Goal: Communication & Community: Connect with others

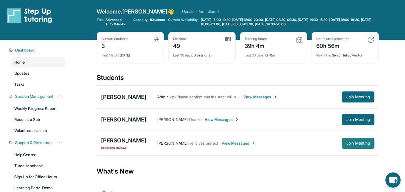
click at [351, 146] on button "Join Meeting" at bounding box center [358, 143] width 33 height 11
click at [350, 142] on span "Join Meeting" at bounding box center [358, 143] width 24 height 3
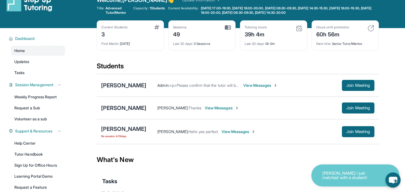
scroll to position [7, 0]
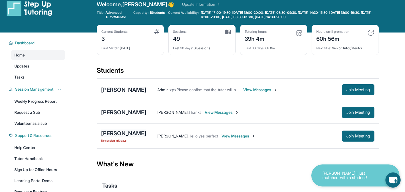
click at [121, 132] on div "[PERSON_NAME]" at bounding box center [123, 134] width 45 height 8
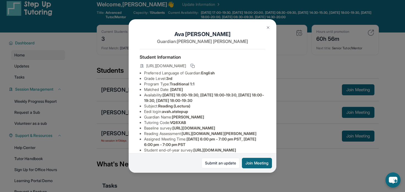
scroll to position [14, 0]
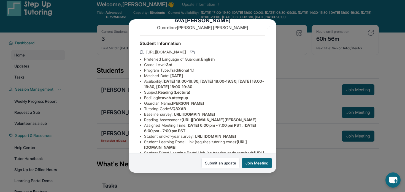
click at [270, 26] on img at bounding box center [268, 27] width 4 height 4
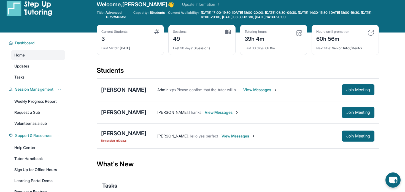
click at [251, 137] on img at bounding box center [253, 136] width 4 height 4
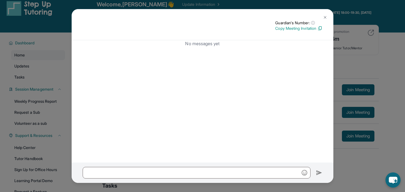
click at [324, 15] on img at bounding box center [325, 17] width 4 height 4
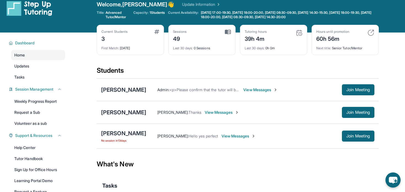
click at [226, 136] on span "View Messages" at bounding box center [239, 136] width 34 height 6
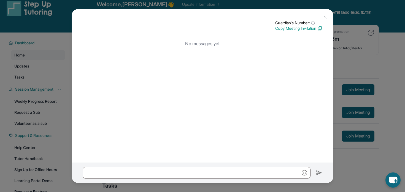
click at [325, 15] on img at bounding box center [325, 17] width 4 height 4
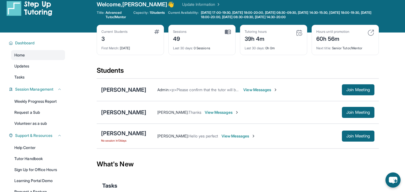
click at [217, 108] on div "[PERSON_NAME] : Thanks View Messages Join Meeting" at bounding box center [260, 112] width 228 height 11
click at [217, 111] on span "View Messages" at bounding box center [222, 113] width 34 height 6
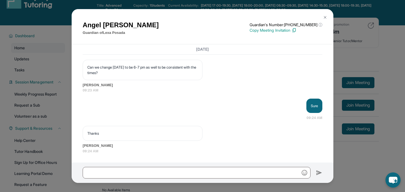
scroll to position [15, 0]
click at [324, 18] on img at bounding box center [325, 17] width 4 height 4
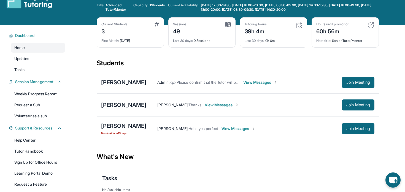
scroll to position [0, 0]
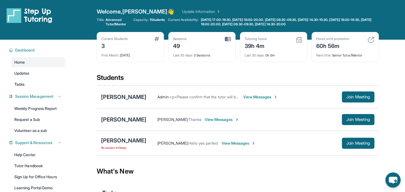
click at [253, 96] on span "View Messages" at bounding box center [260, 97] width 34 height 6
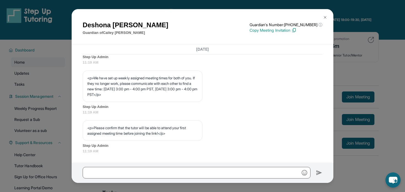
scroll to position [304, 0]
click at [323, 16] on img at bounding box center [325, 17] width 4 height 4
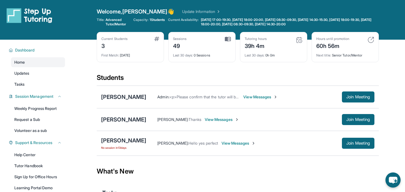
click at [222, 144] on span "View Messages" at bounding box center [239, 144] width 34 height 6
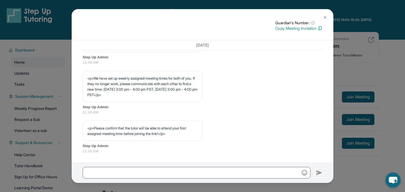
scroll to position [300, 0]
click at [326, 16] on img at bounding box center [325, 17] width 4 height 4
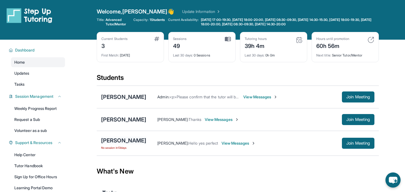
click at [130, 141] on div "[PERSON_NAME]" at bounding box center [123, 141] width 45 height 8
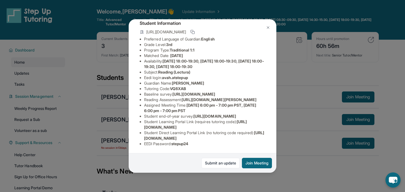
scroll to position [0, 0]
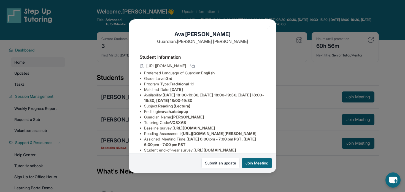
click at [267, 27] on img at bounding box center [268, 27] width 4 height 4
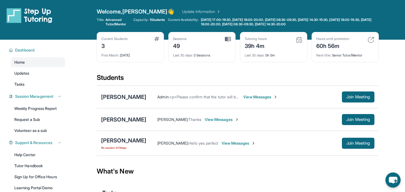
click at [252, 98] on span "View Messages" at bounding box center [260, 97] width 34 height 6
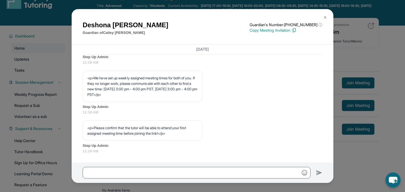
scroll to position [28, 0]
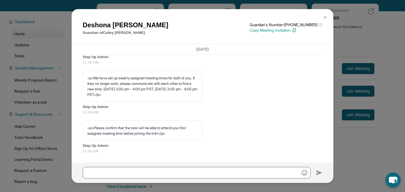
click at [324, 17] on img at bounding box center [325, 17] width 4 height 4
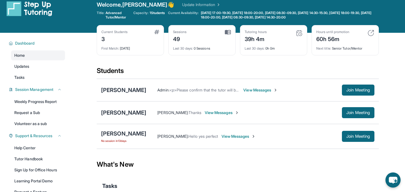
scroll to position [4, 0]
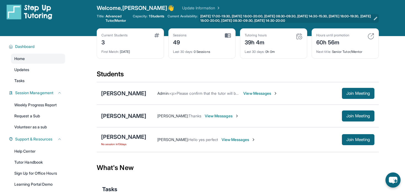
click at [375, 18] on icon at bounding box center [375, 18] width 4 height 4
click at [376, 17] on icon at bounding box center [375, 18] width 4 height 4
